Goal: Task Accomplishment & Management: Complete application form

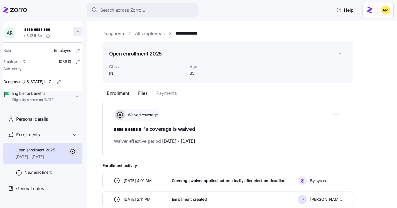
click at [75, 31] on html "**********" at bounding box center [198, 102] width 397 height 204
click at [87, 37] on html "**********" at bounding box center [198, 102] width 397 height 204
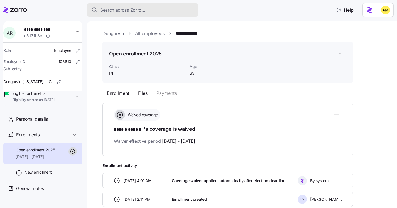
click at [127, 10] on span "Search across Zorro..." at bounding box center [122, 10] width 45 height 7
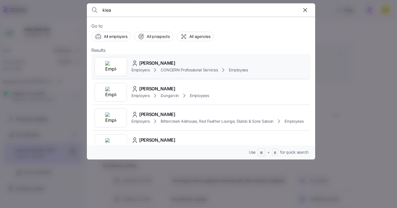
type input "kiea"
click at [163, 65] on span "[PERSON_NAME]" at bounding box center [157, 63] width 36 height 7
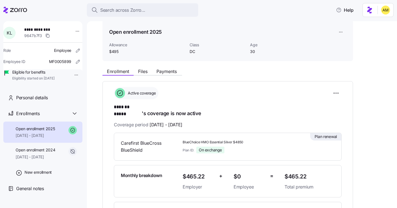
scroll to position [25, 0]
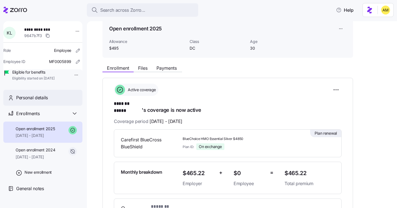
click at [47, 101] on span "Personal details" at bounding box center [32, 97] width 32 height 7
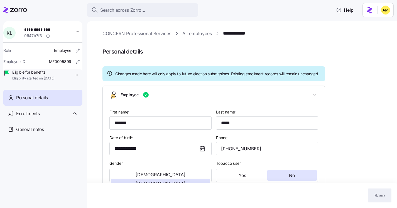
type input "DC"
click at [231, 35] on link "**********" at bounding box center [237, 33] width 28 height 7
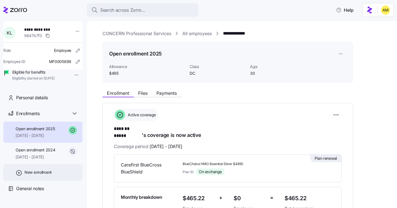
click at [19, 176] on icon at bounding box center [19, 172] width 7 height 7
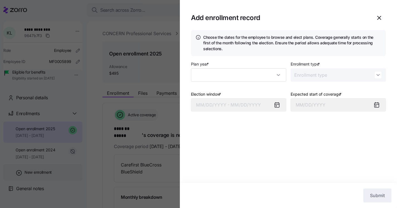
type input "2025"
type input "Special"
type input "[DATE]"
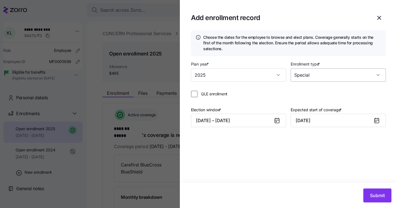
click at [322, 76] on input "Special" at bounding box center [338, 74] width 95 height 13
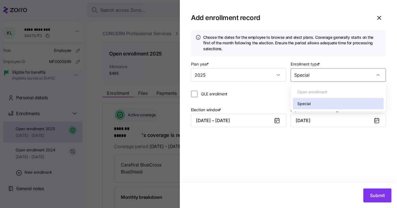
click at [306, 107] on div "Special" at bounding box center [338, 104] width 91 height 12
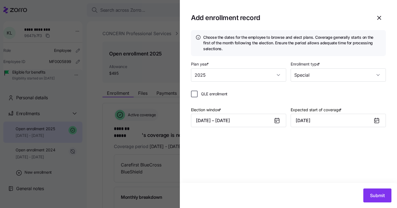
click at [195, 94] on input "QLE enrollment" at bounding box center [194, 93] width 7 height 7
click at [193, 95] on input "QLE enrollment" at bounding box center [194, 93] width 7 height 7
click at [195, 93] on input "QLE enrollment" at bounding box center [194, 93] width 7 height 7
click at [314, 74] on input "Special" at bounding box center [338, 74] width 95 height 13
click at [274, 95] on div "QLE enrollment" at bounding box center [288, 93] width 195 height 7
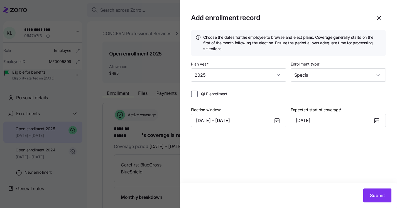
click at [195, 94] on input "QLE enrollment" at bounding box center [194, 93] width 7 height 7
click at [242, 122] on button "[DATE] – [DATE]" at bounding box center [238, 120] width 95 height 13
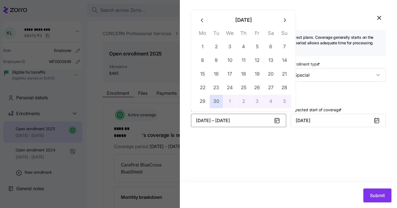
click at [285, 22] on icon "button" at bounding box center [284, 20] width 6 height 6
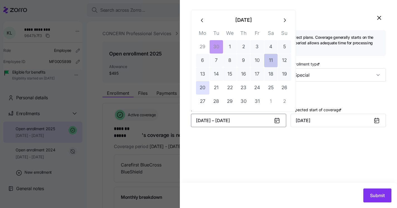
click at [269, 62] on button "11" at bounding box center [270, 60] width 13 height 13
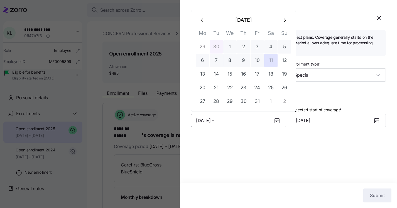
click at [215, 46] on button "30" at bounding box center [216, 46] width 13 height 13
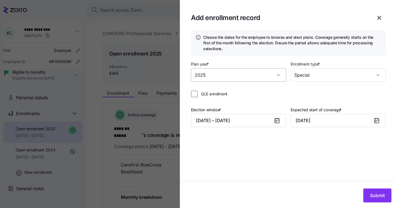
click at [236, 72] on input "2025" at bounding box center [238, 74] width 95 height 13
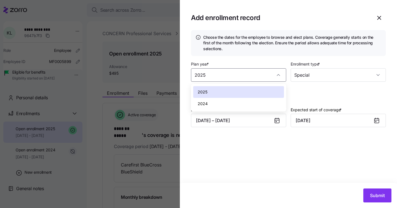
click at [296, 91] on div "QLE enrollment" at bounding box center [288, 93] width 195 height 7
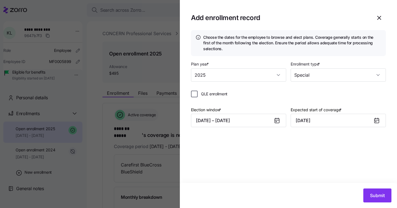
click at [195, 93] on input "QLE enrollment" at bounding box center [194, 93] width 7 height 7
checkbox input "true"
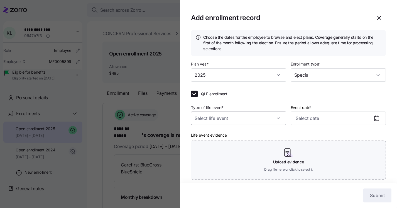
click at [231, 117] on input "Type of life event *" at bounding box center [238, 117] width 95 height 13
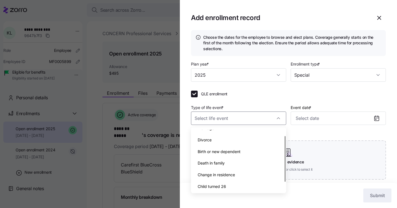
scroll to position [8, 0]
click at [225, 151] on span "Birth or new dependent" at bounding box center [219, 150] width 43 height 6
type input "Birth or new dependent"
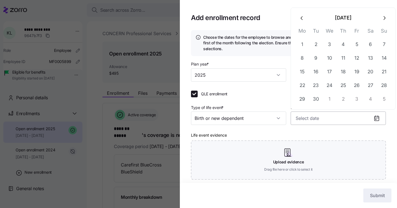
click at [309, 118] on input "Event date *" at bounding box center [338, 117] width 95 height 13
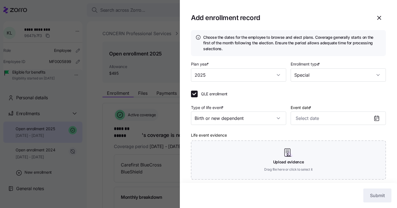
click at [358, 45] on button "5" at bounding box center [356, 44] width 13 height 13
type input "[DATE]"
click at [320, 104] on div "Event date * [DATE]" at bounding box center [338, 114] width 95 height 21
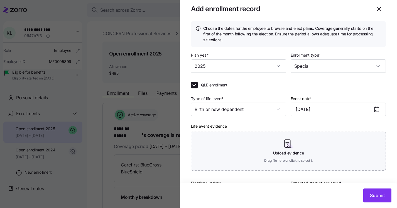
scroll to position [14, 0]
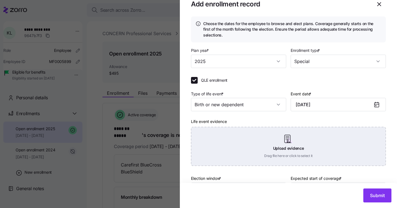
click at [280, 143] on div "Upload evidence Drag file here or click to select it" at bounding box center [288, 146] width 195 height 39
click at [285, 148] on div "Upload evidence Drag file here or click to select it" at bounding box center [288, 146] width 195 height 39
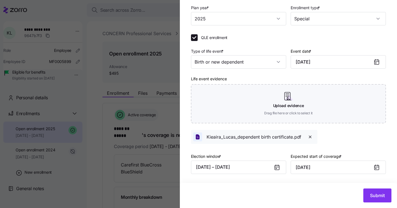
click at [377, 168] on icon at bounding box center [376, 167] width 4 height 4
click at [373, 169] on div at bounding box center [378, 167] width 13 height 13
click at [332, 162] on input "[DATE]" at bounding box center [338, 166] width 95 height 13
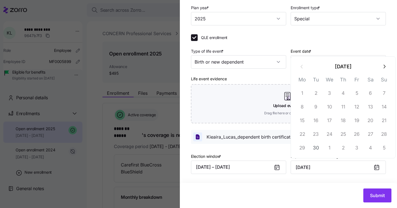
click at [383, 68] on icon "button" at bounding box center [384, 66] width 6 height 6
click at [385, 68] on icon "button" at bounding box center [384, 66] width 6 height 6
click at [367, 94] on button "1" at bounding box center [370, 93] width 13 height 13
type input "[DATE]"
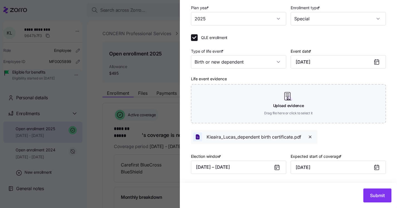
click at [348, 137] on div "Life event evidence Upload evidence Drag file here or click to select it Kieair…" at bounding box center [288, 109] width 195 height 68
